Goal: Obtain resource: Obtain resource

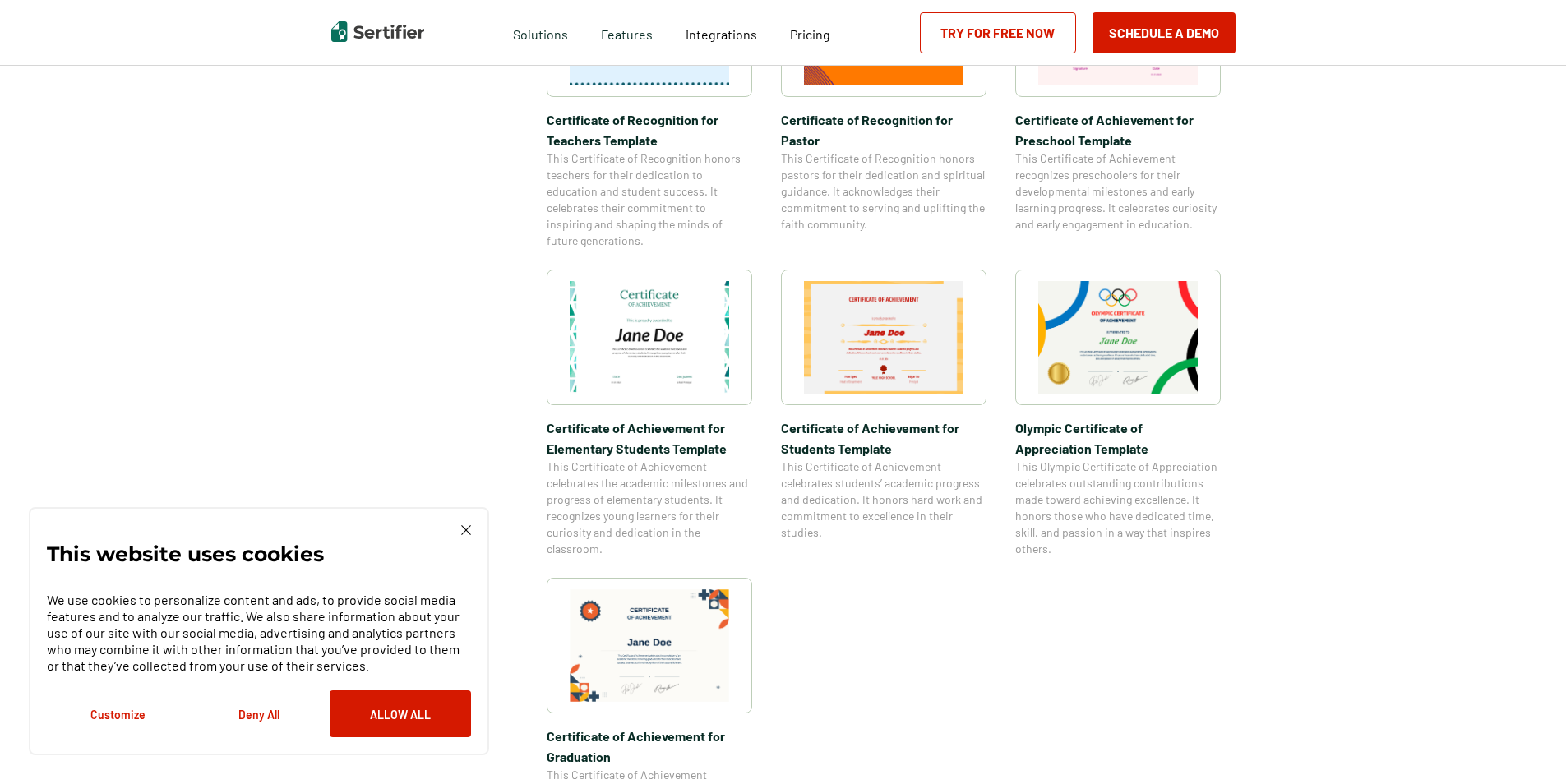
scroll to position [1314, 0]
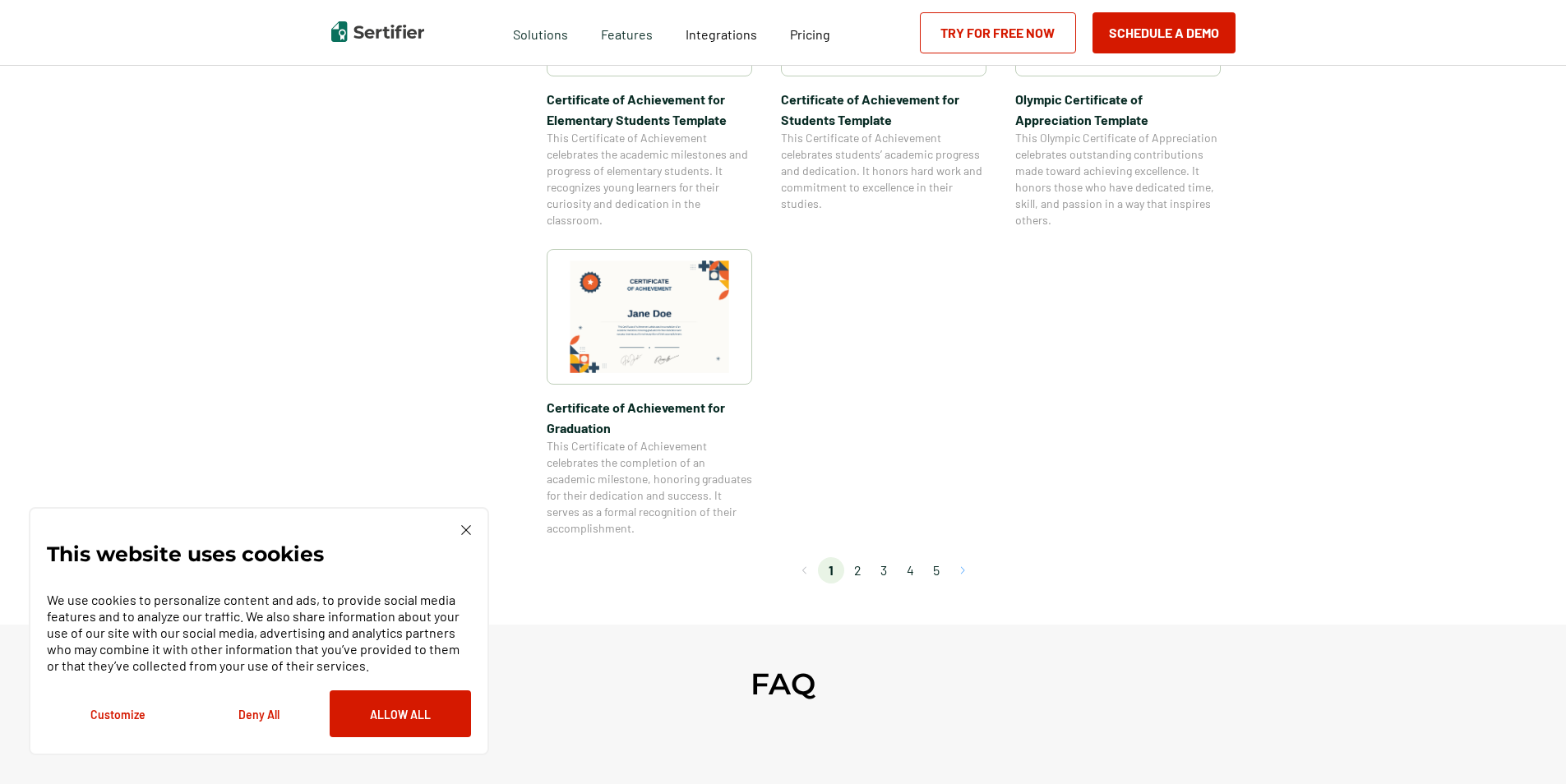
click at [966, 572] on button "Go to next page" at bounding box center [963, 571] width 26 height 26
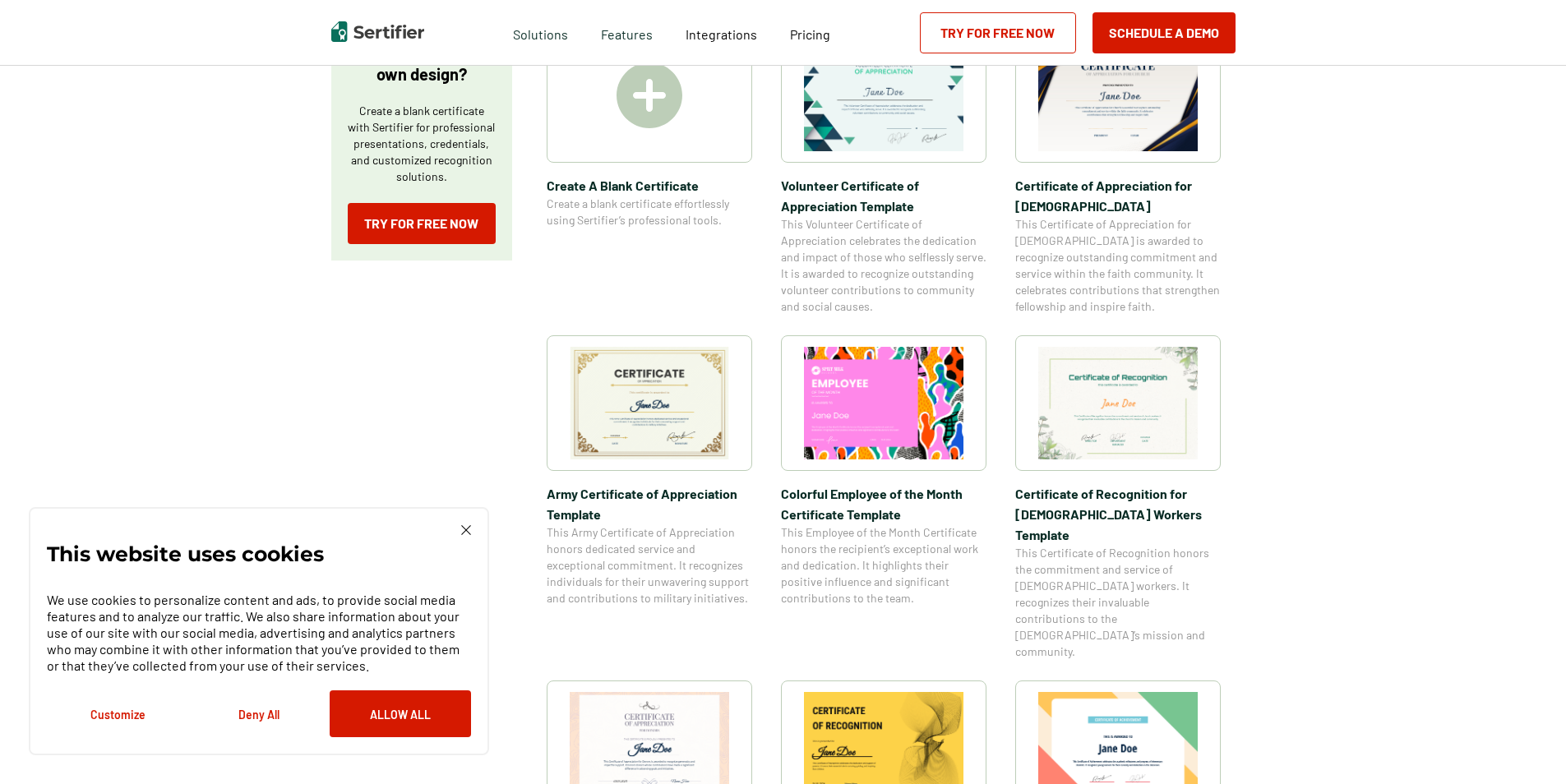
scroll to position [0, 0]
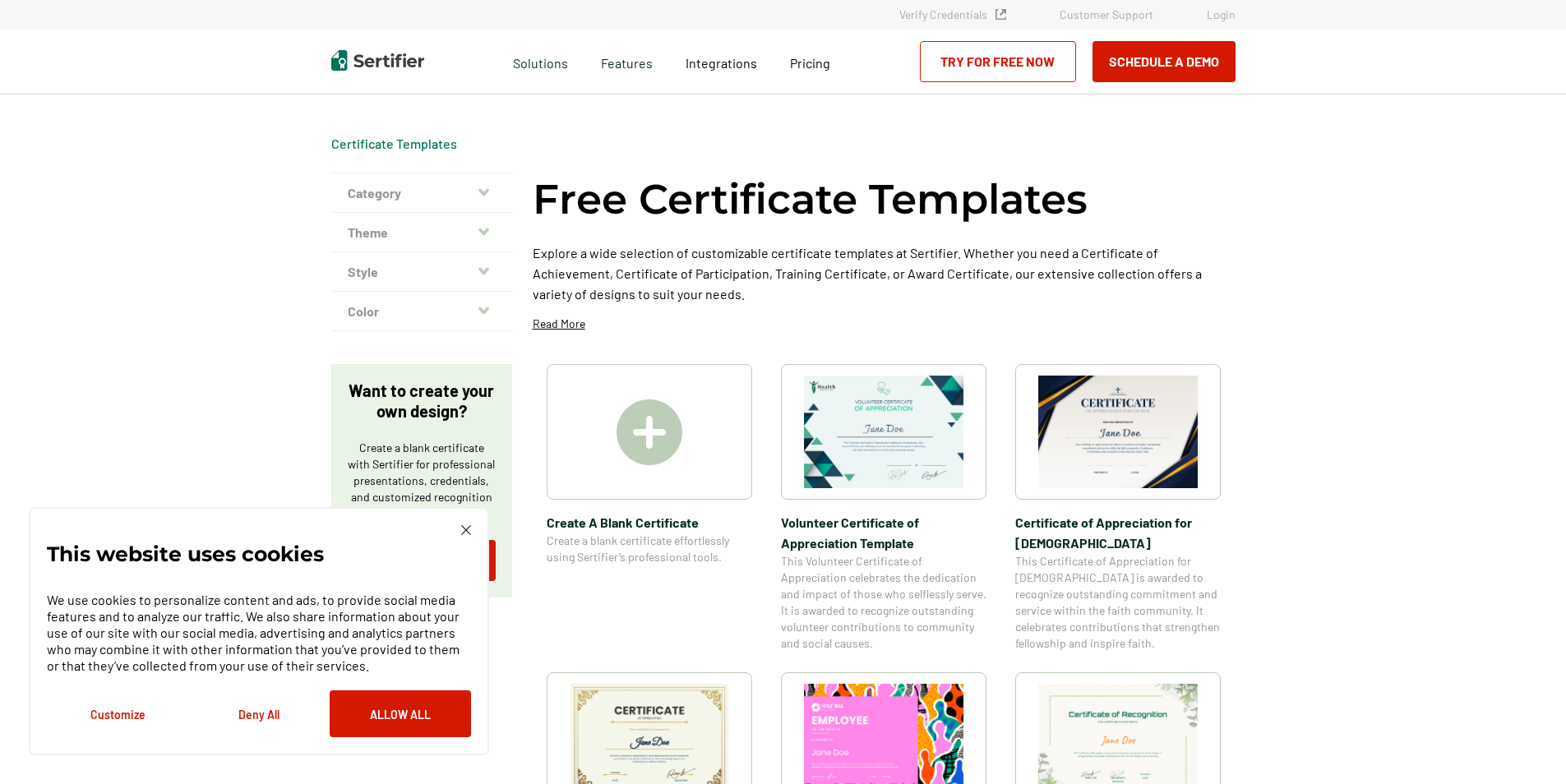
click at [463, 529] on img at bounding box center [466, 530] width 10 height 10
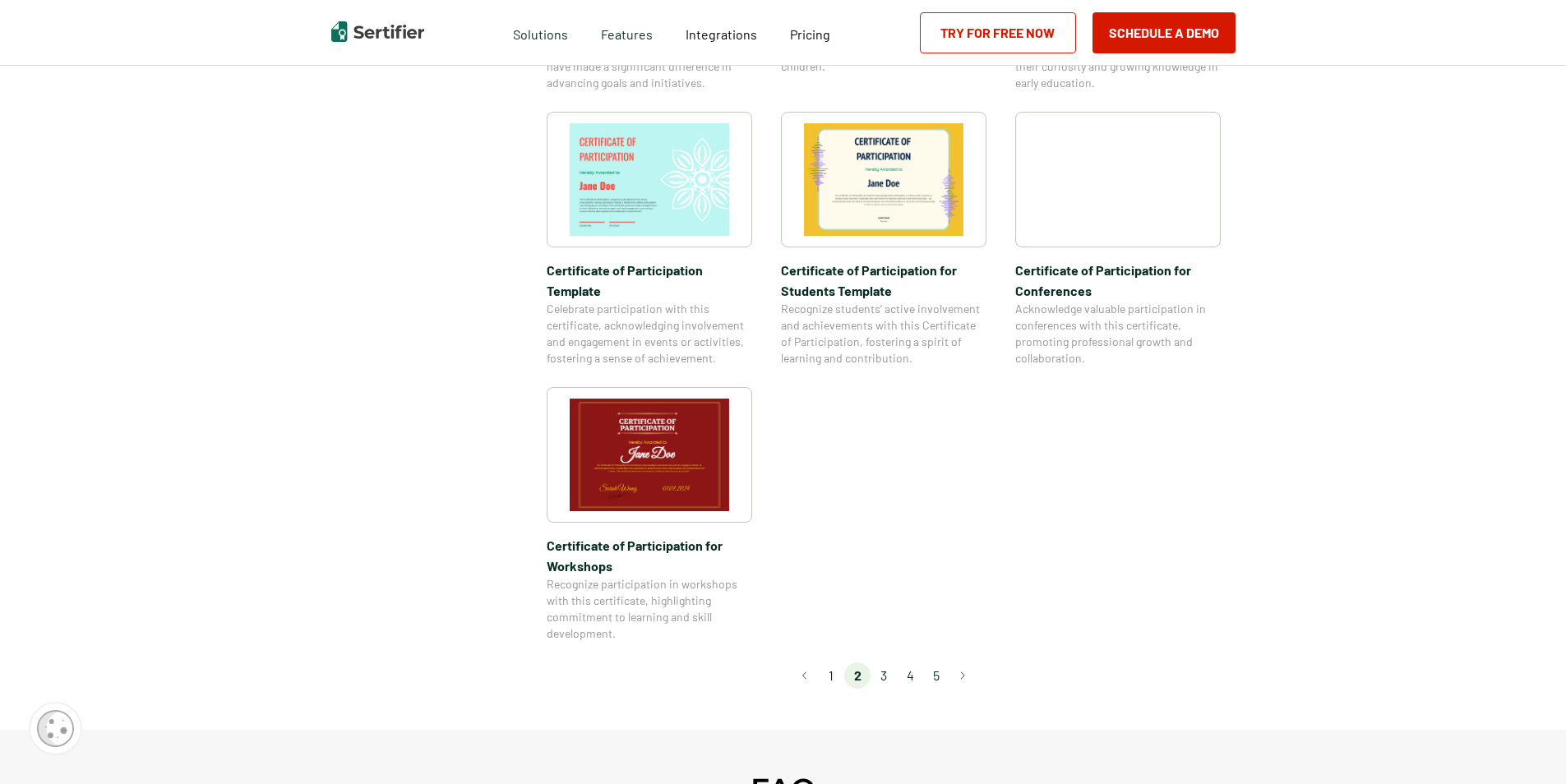
scroll to position [1232, 0]
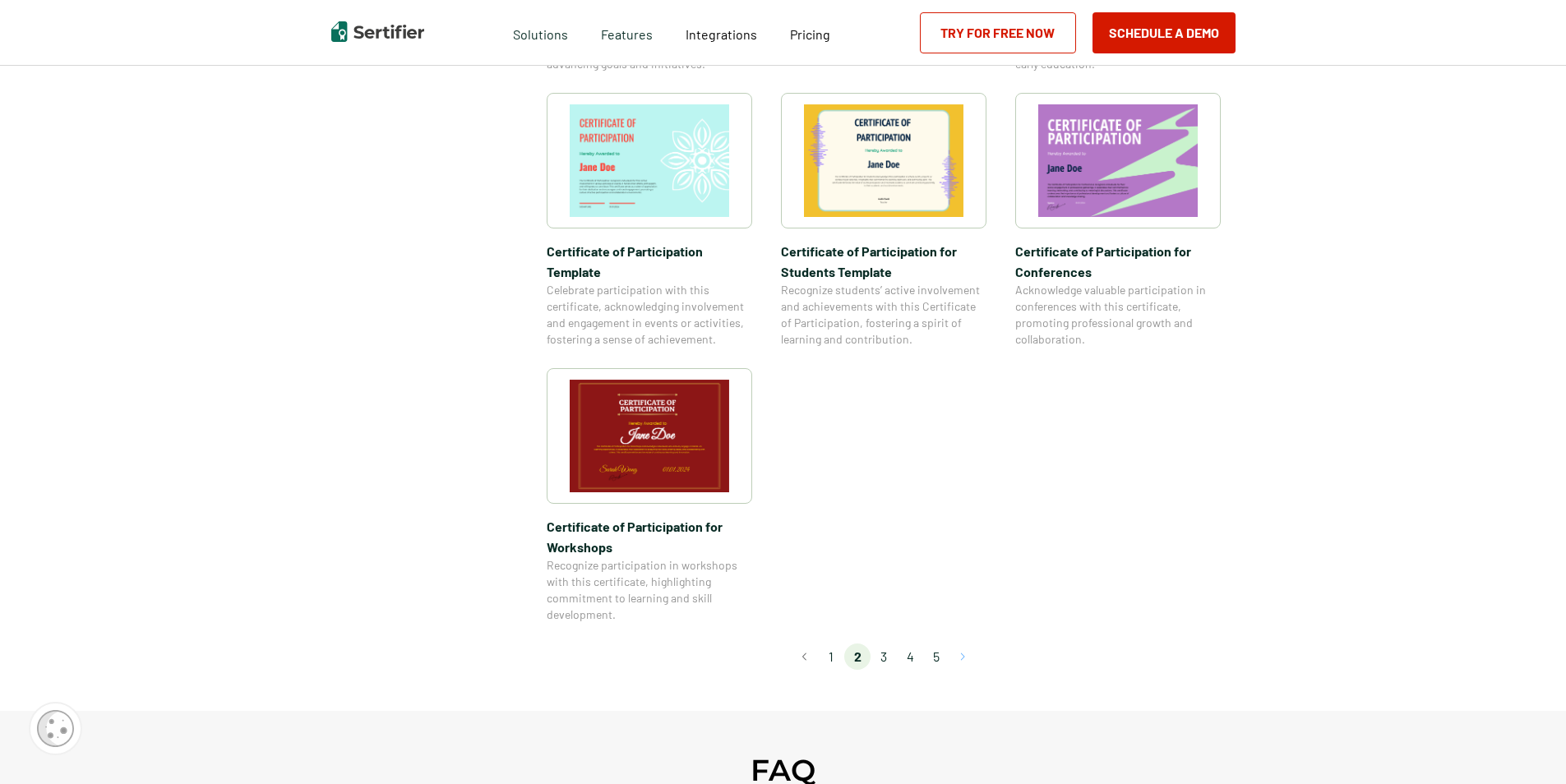
click at [967, 643] on button "Go to next page" at bounding box center [963, 656] width 26 height 26
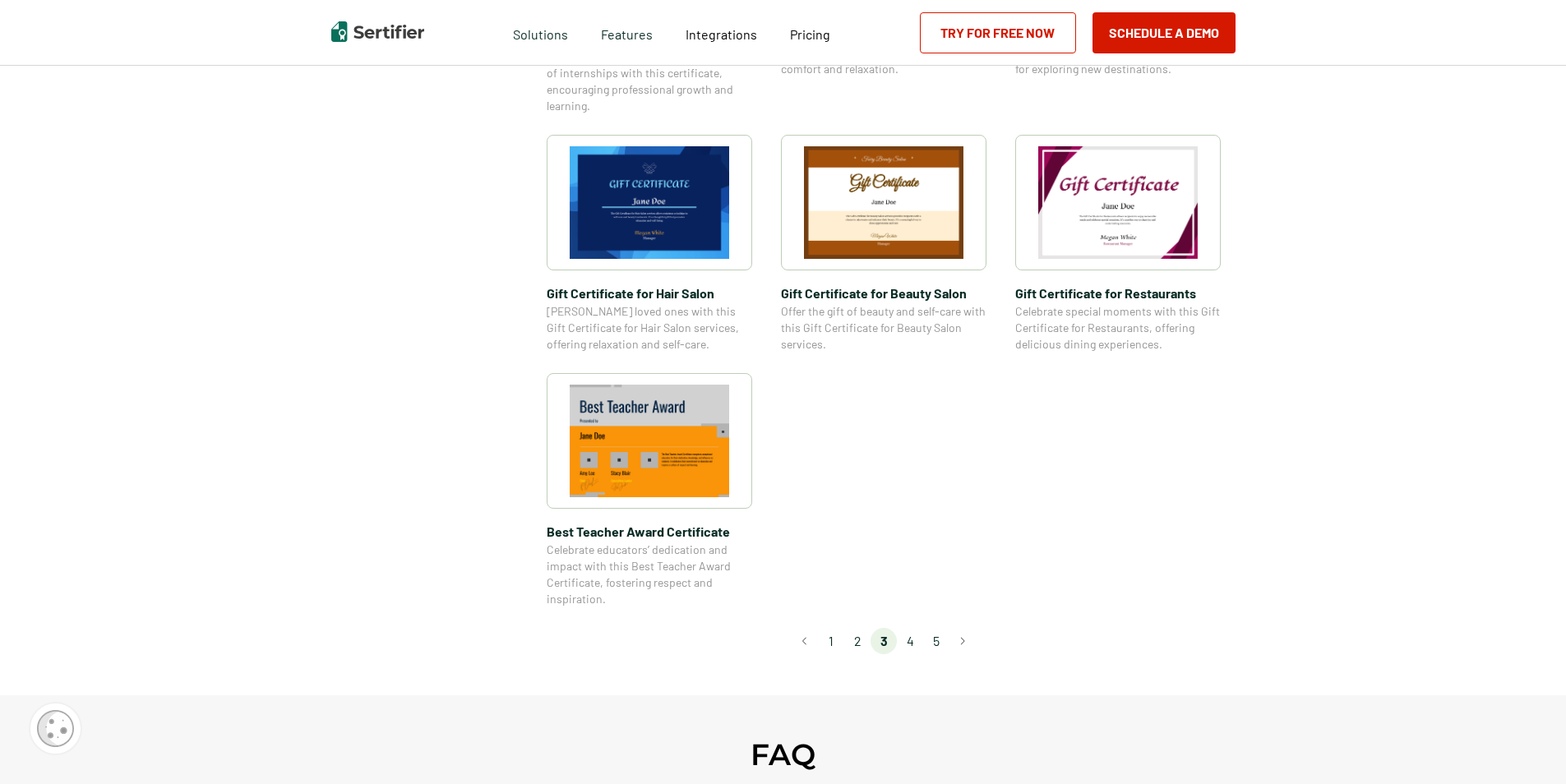
scroll to position [1068, 0]
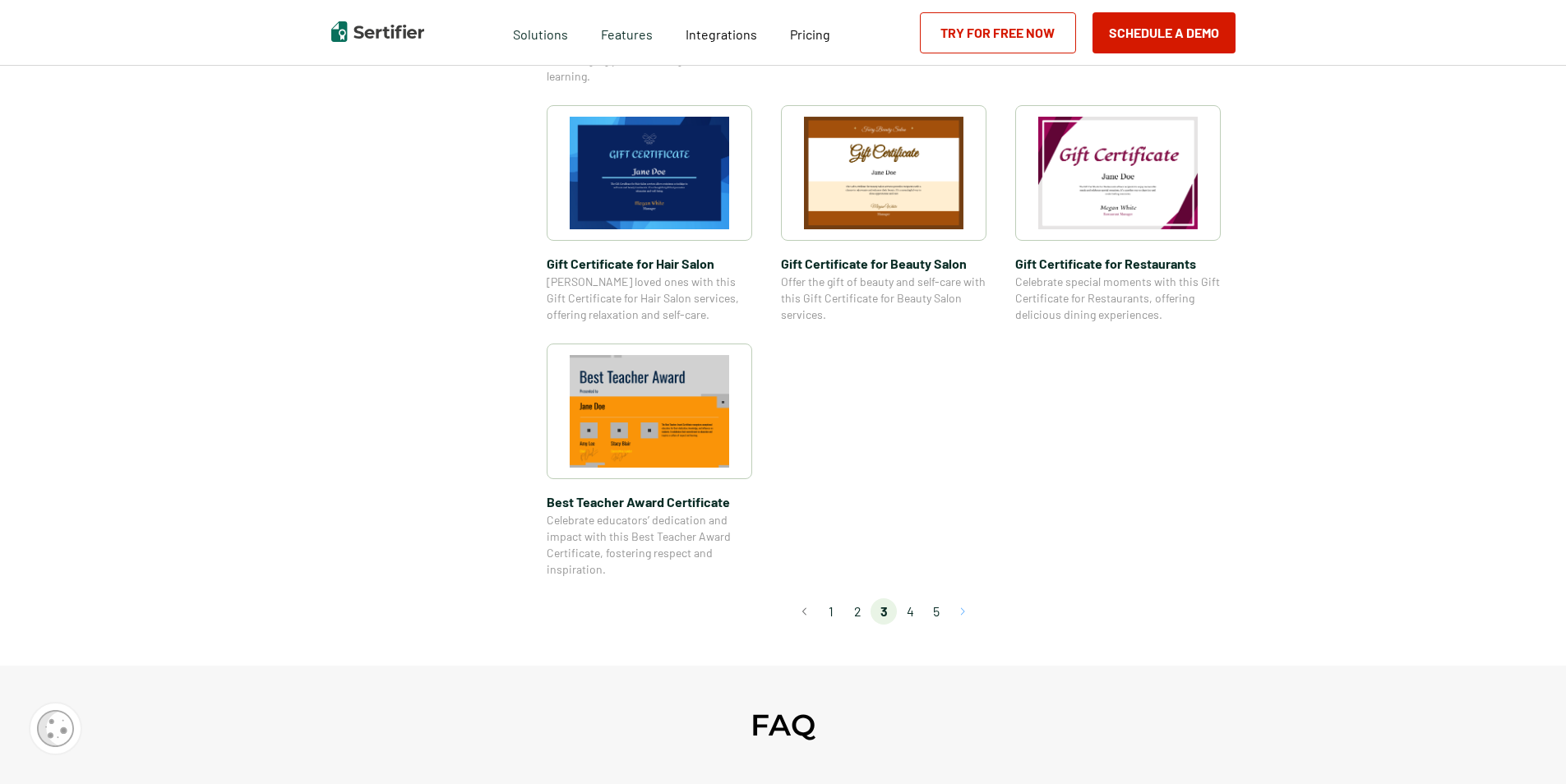
click at [968, 613] on button "Go to next page" at bounding box center [963, 612] width 26 height 26
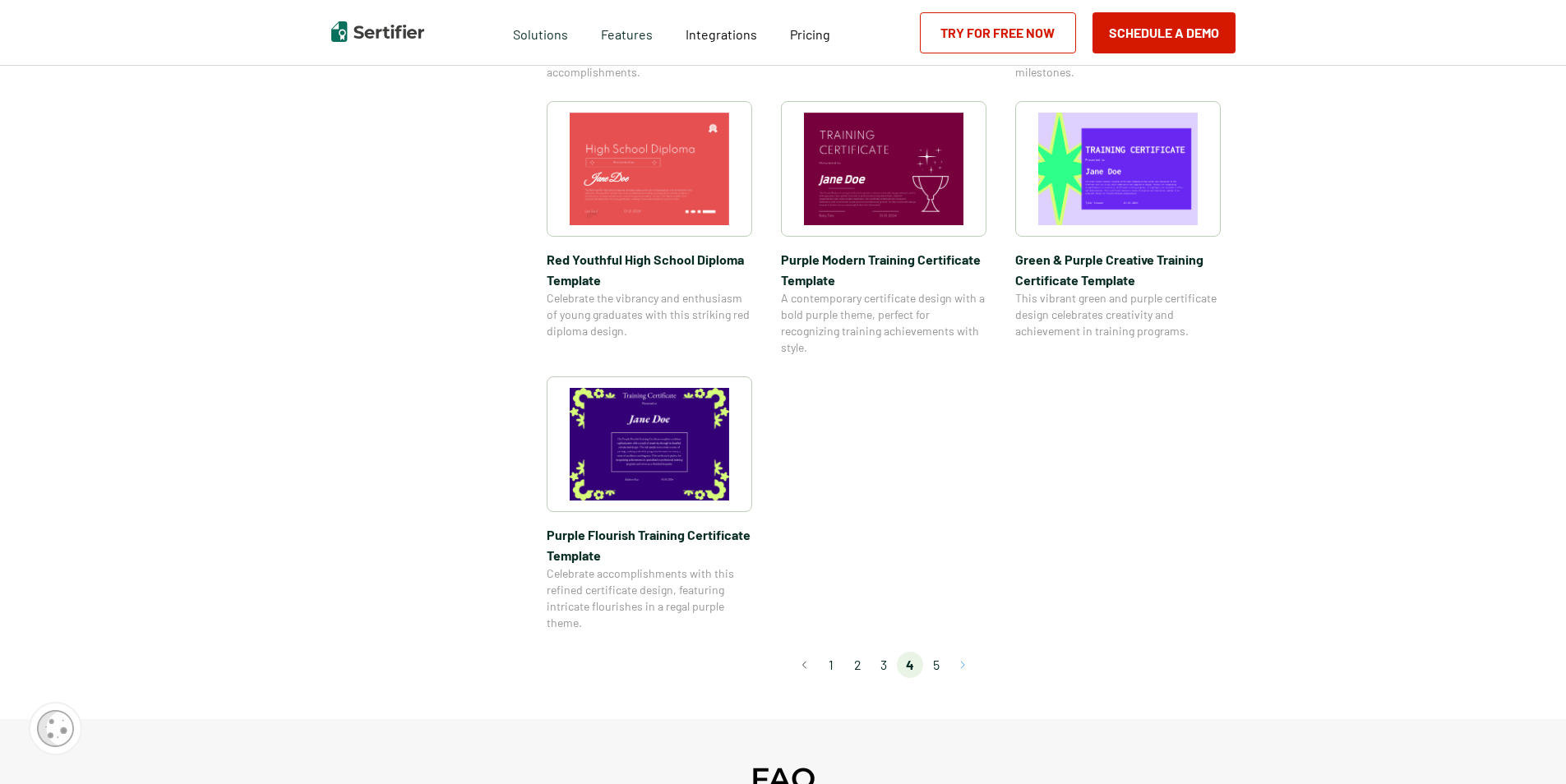
click at [968, 664] on button "Go to next page" at bounding box center [963, 665] width 26 height 26
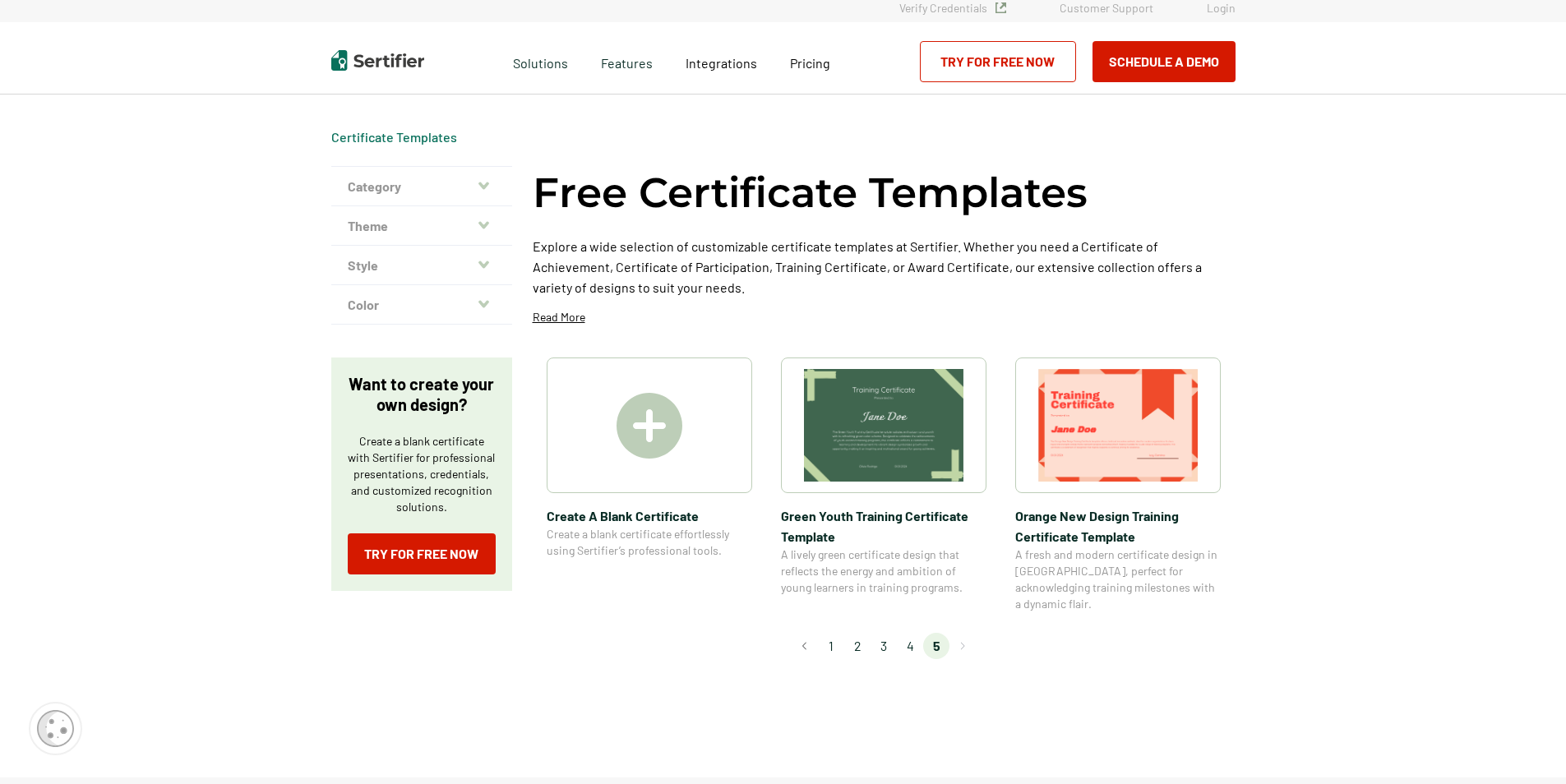
scroll to position [0, 0]
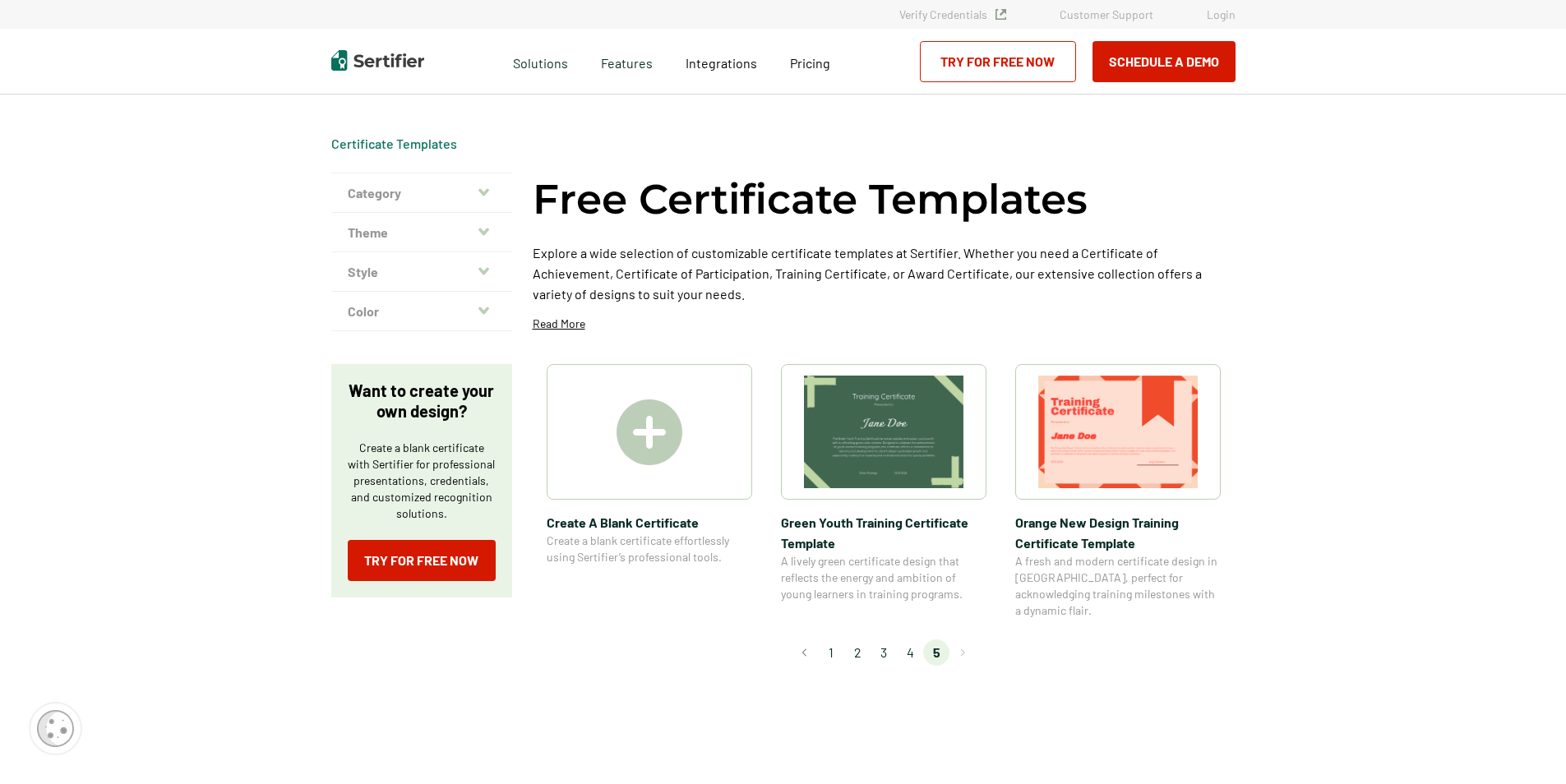
click at [485, 232] on icon "button" at bounding box center [483, 231] width 10 height 7
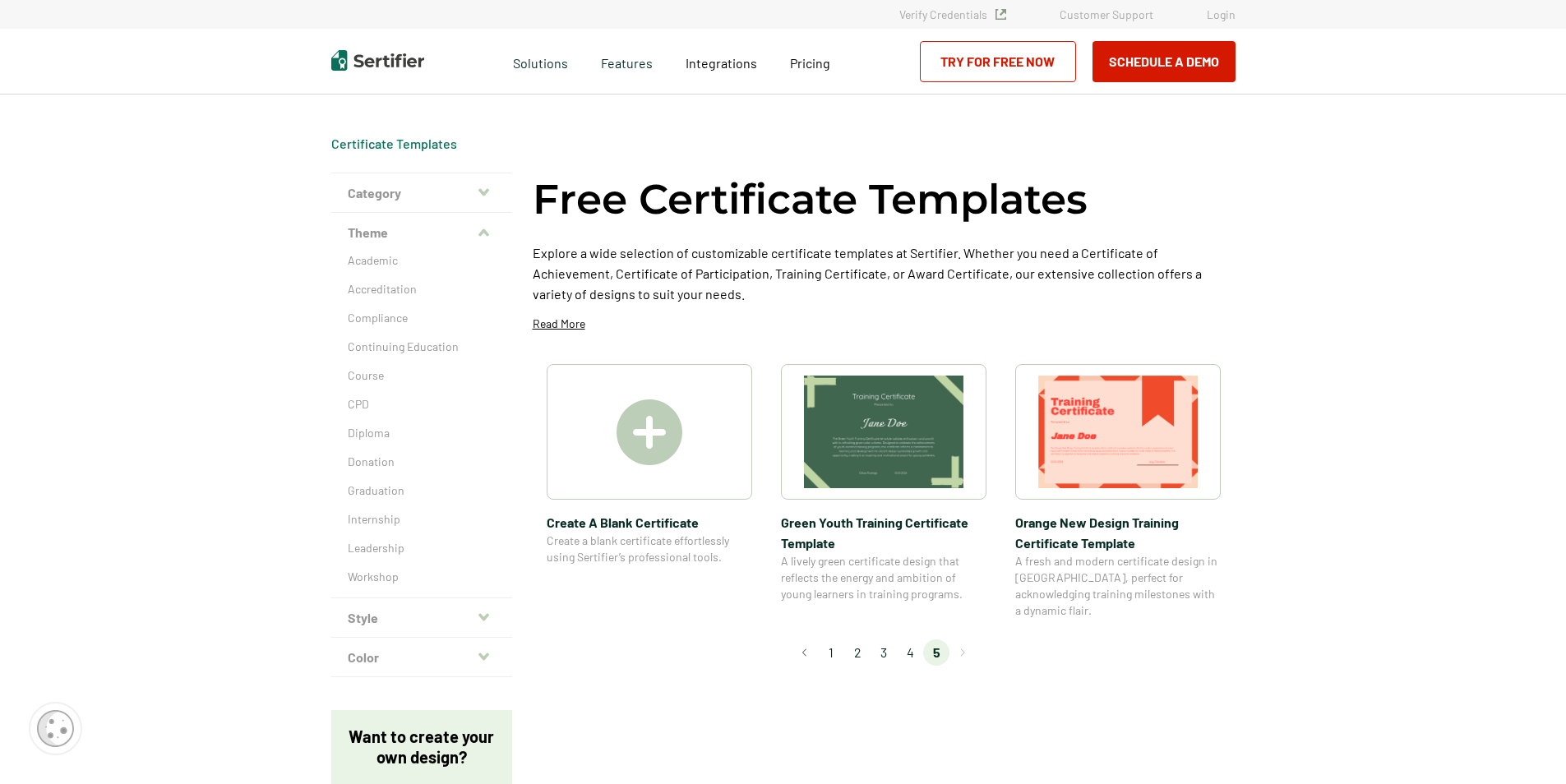
click at [487, 235] on icon "button" at bounding box center [483, 233] width 10 height 13
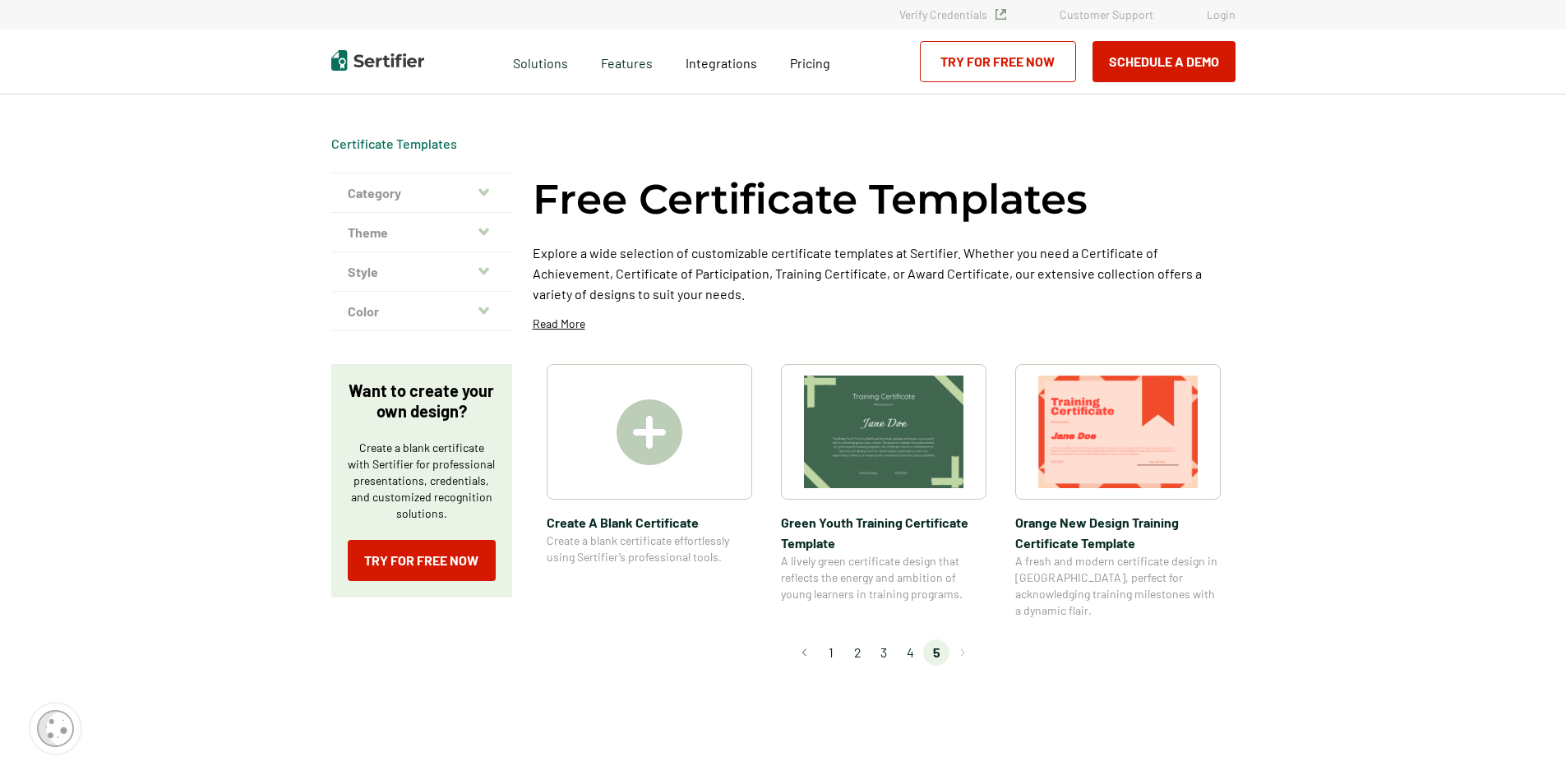
click at [489, 194] on icon "button" at bounding box center [483, 192] width 10 height 13
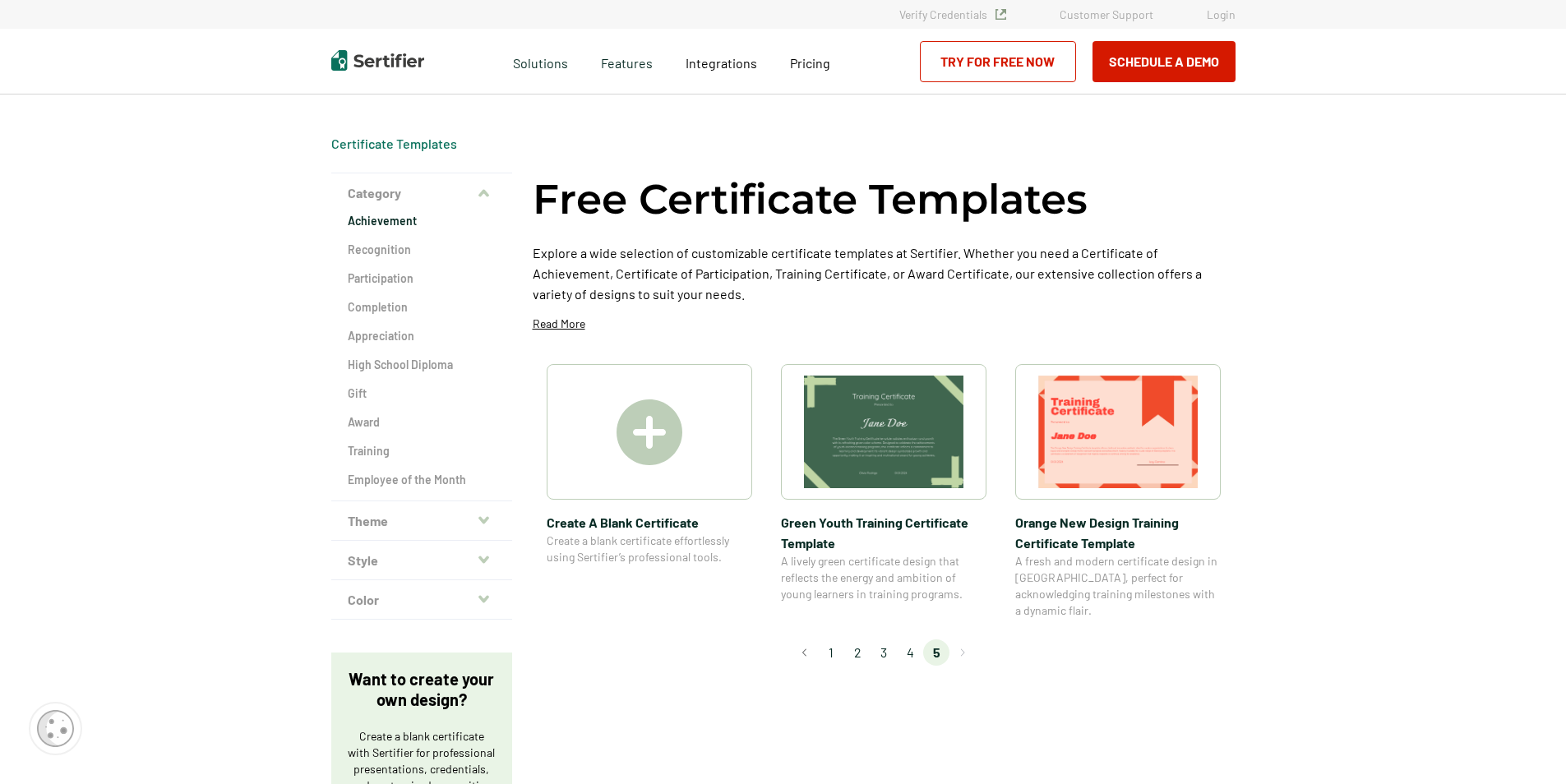
click at [407, 219] on h2 "Achievement" at bounding box center [422, 221] width 148 height 17
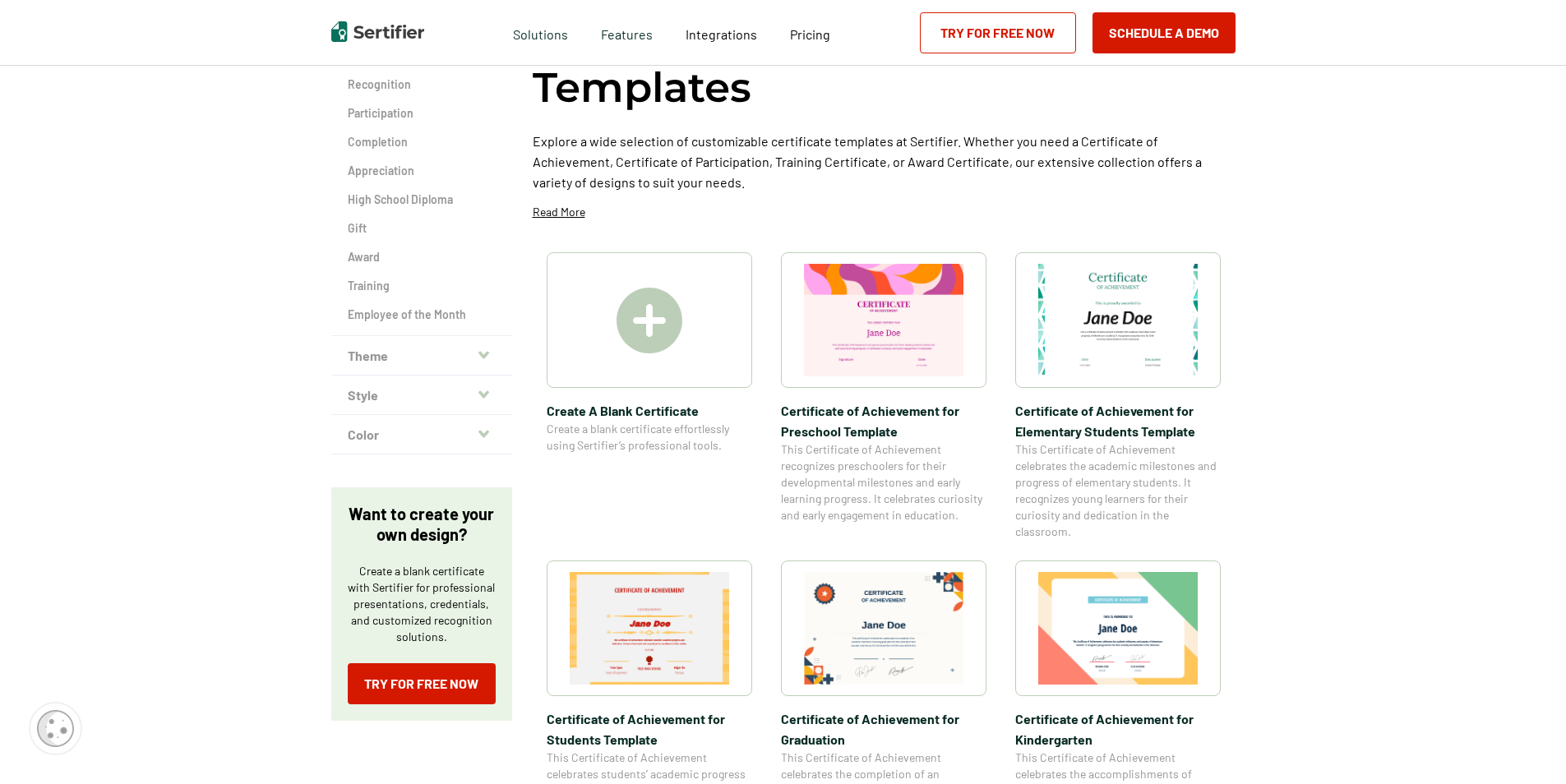
scroll to position [164, 0]
click at [653, 334] on img at bounding box center [649, 321] width 66 height 66
